Goal: Browse casually

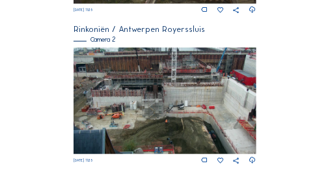
scroll to position [225, 0]
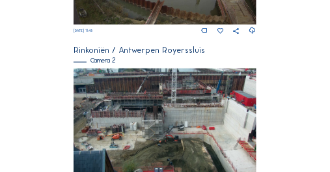
scroll to position [260, 0]
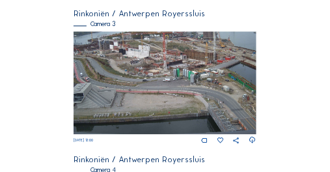
scroll to position [525, 0]
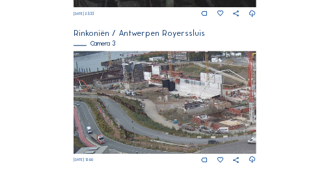
drag, startPoint x: 88, startPoint y: 77, endPoint x: 152, endPoint y: 102, distance: 68.4
click at [152, 102] on img at bounding box center [165, 102] width 182 height 103
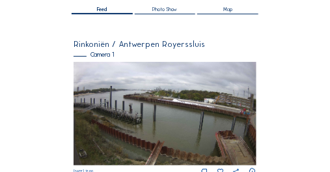
scroll to position [117, 0]
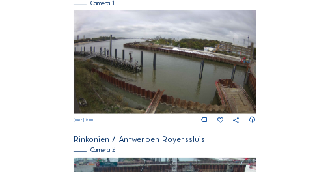
click at [148, 46] on img at bounding box center [165, 61] width 182 height 103
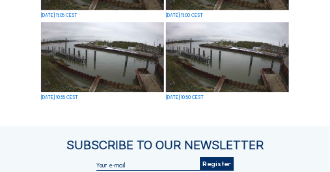
scroll to position [625, 0]
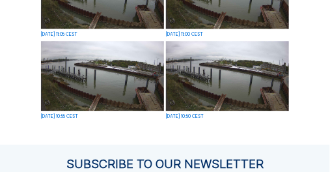
click at [221, 74] on img at bounding box center [227, 76] width 123 height 70
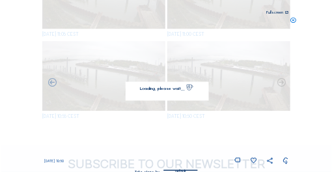
scroll to position [628, 0]
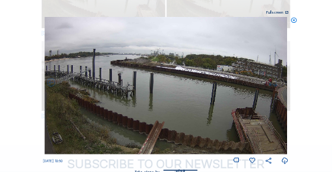
click at [280, 83] on icon at bounding box center [280, 82] width 10 height 10
click at [282, 83] on icon at bounding box center [280, 82] width 10 height 10
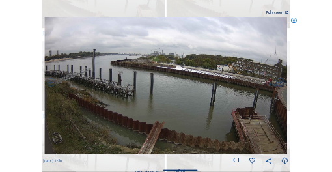
click at [293, 20] on icon at bounding box center [293, 20] width 7 height 7
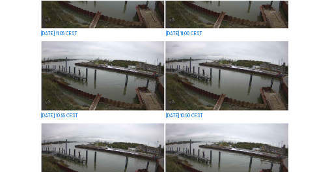
scroll to position [625, 0]
